Goal: Check status: Check status

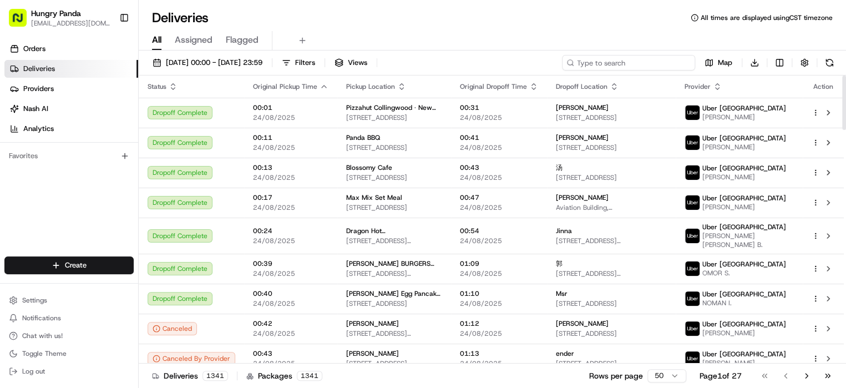
click at [616, 64] on input at bounding box center [628, 63] width 133 height 16
paste input "4821074636957751051968"
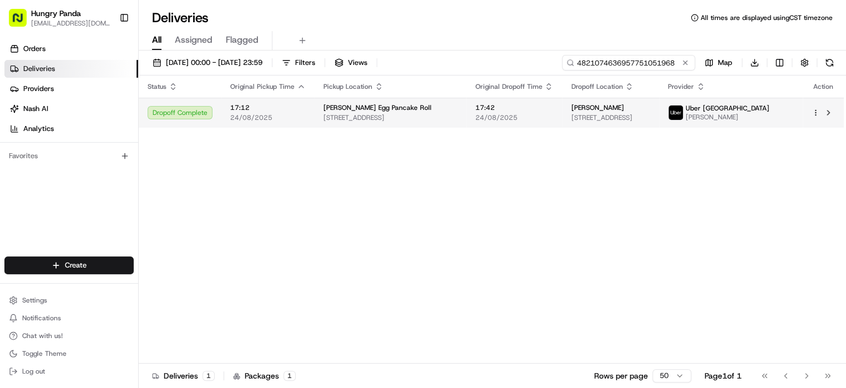
type input "4821074636957751051968"
click at [650, 112] on div "[PERSON_NAME] [STREET_ADDRESS]" at bounding box center [610, 112] width 79 height 19
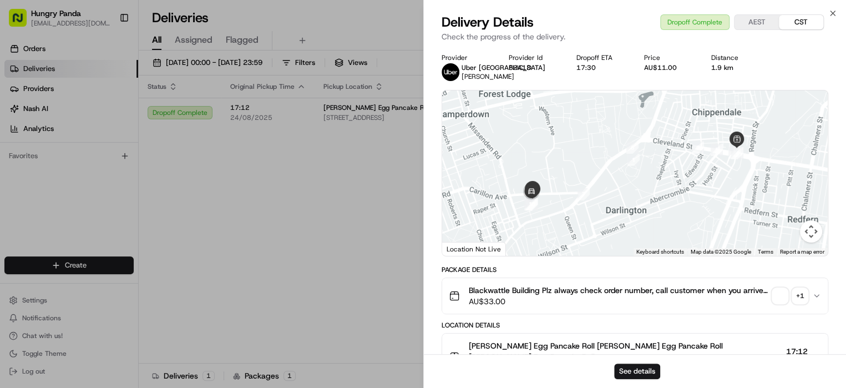
click at [804, 291] on div "+ 1" at bounding box center [800, 296] width 16 height 16
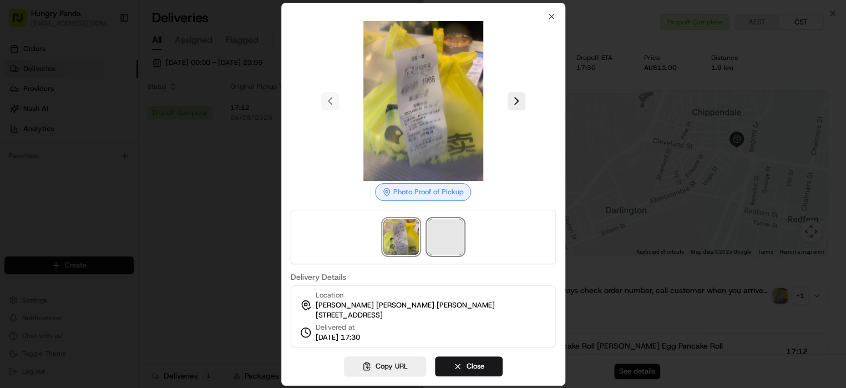
click at [452, 231] on span at bounding box center [445, 236] width 35 height 35
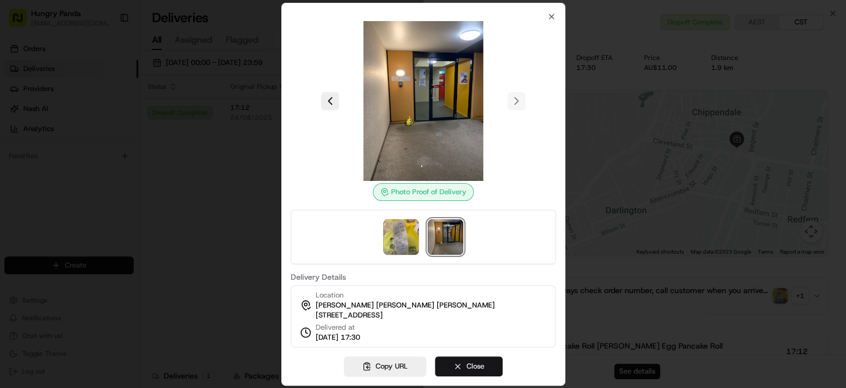
click at [482, 372] on button "Close" at bounding box center [469, 366] width 68 height 20
